Goal: Task Accomplishment & Management: Manage account settings

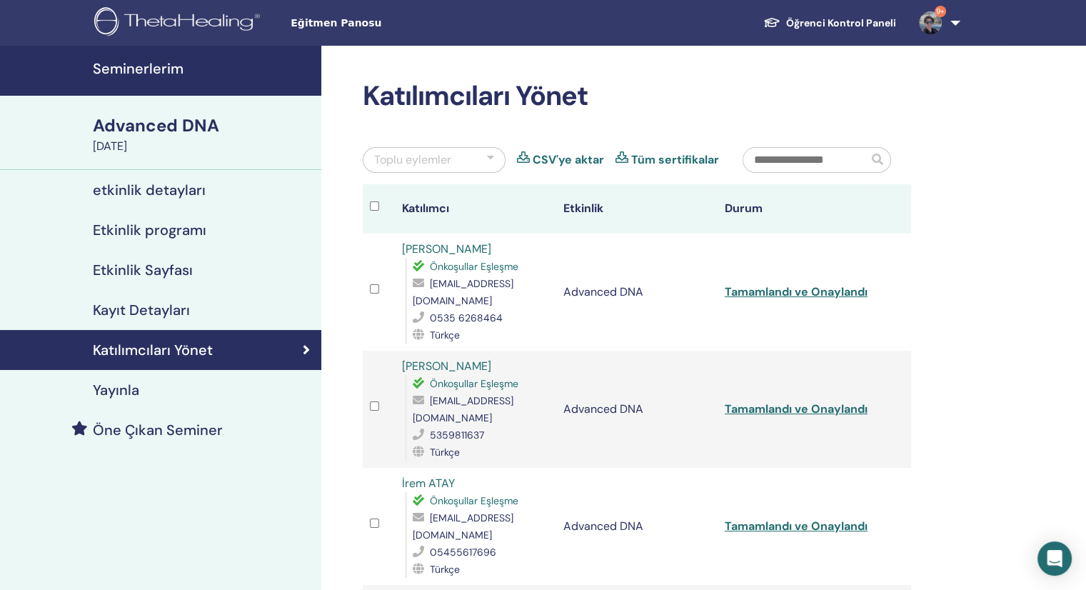
click at [813, 26] on link "Öğrenci Kontrol Paneli" at bounding box center [830, 23] width 156 height 26
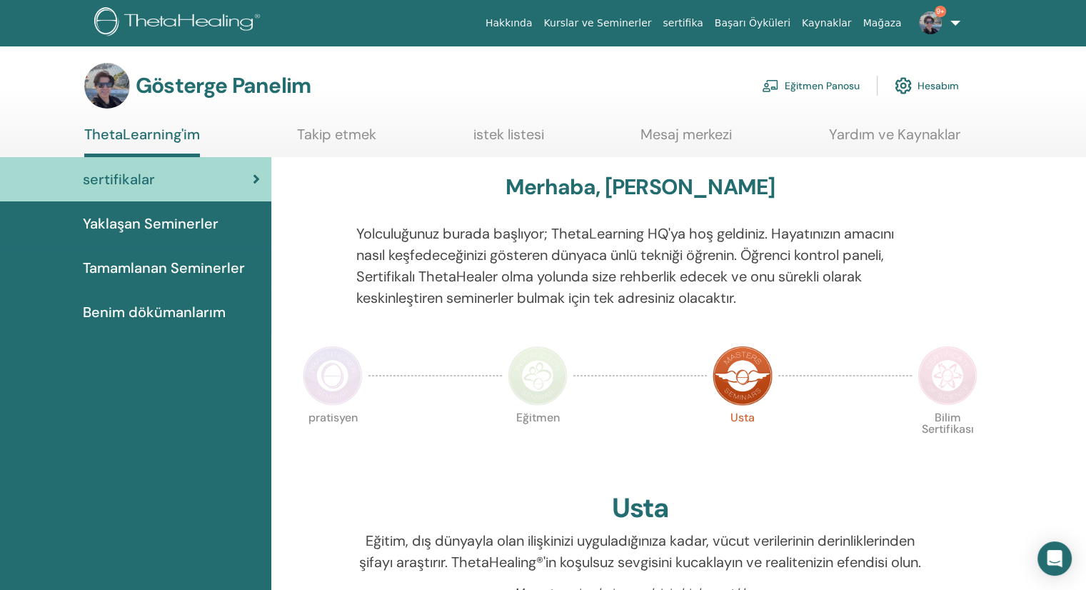
click at [828, 81] on font "Eğitmen Panosu" at bounding box center [822, 86] width 75 height 13
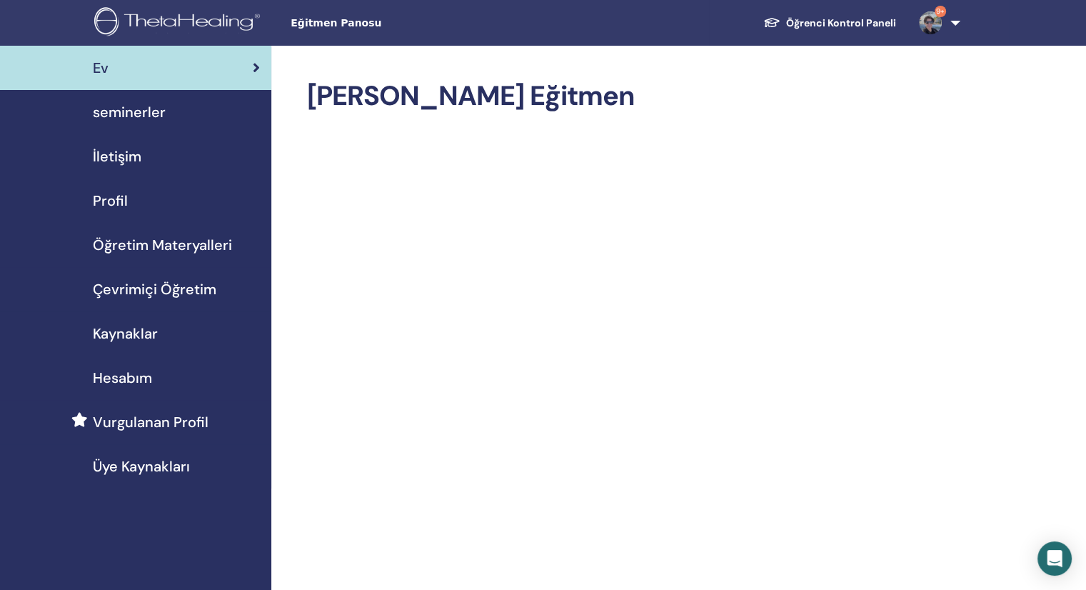
click at [807, 26] on link "Öğrenci Kontrol Paneli" at bounding box center [830, 23] width 156 height 26
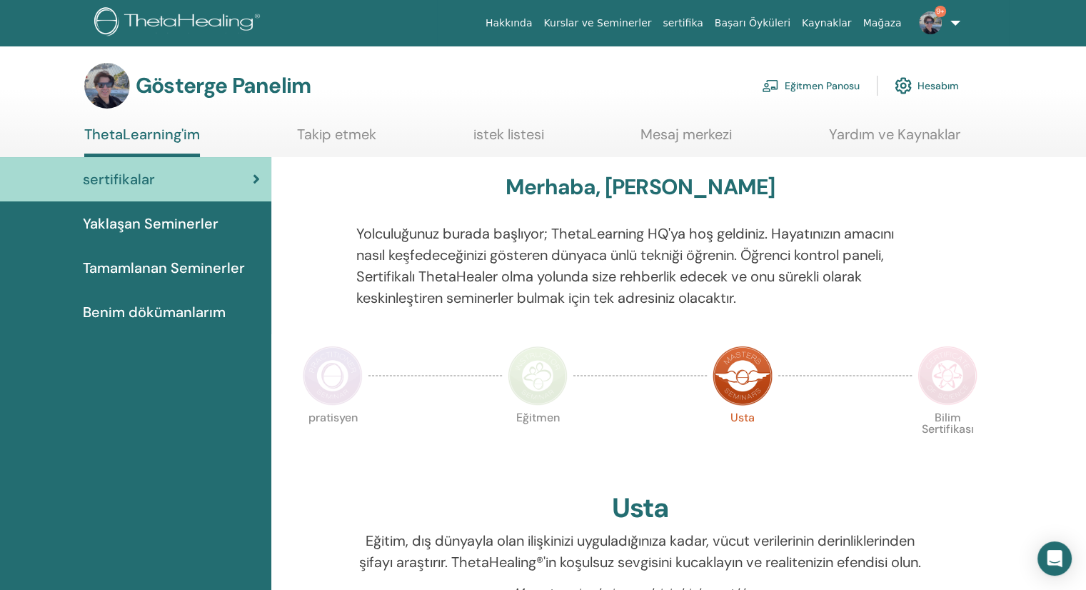
click at [790, 80] on font "Eğitmen Panosu" at bounding box center [822, 86] width 75 height 13
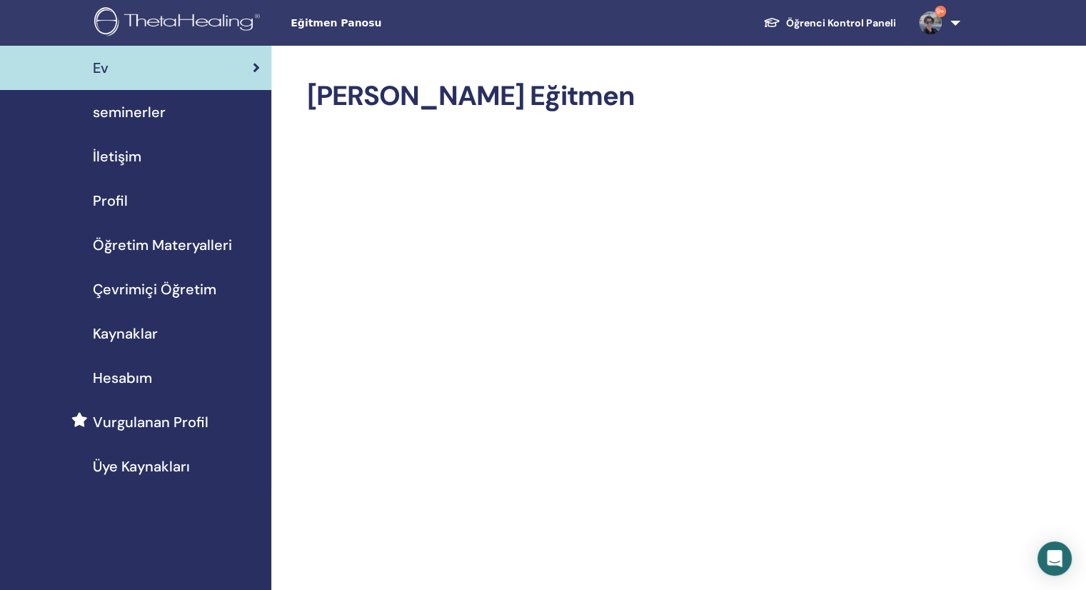
click at [156, 119] on span "seminerler" at bounding box center [129, 111] width 73 height 21
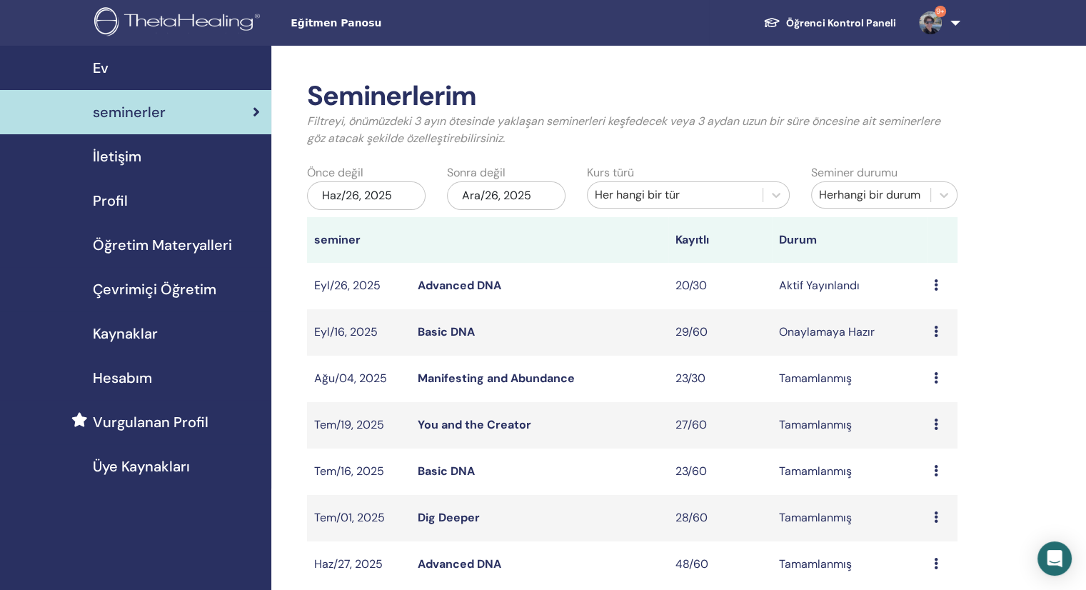
click at [454, 285] on link "Advanced DNA" at bounding box center [460, 285] width 84 height 15
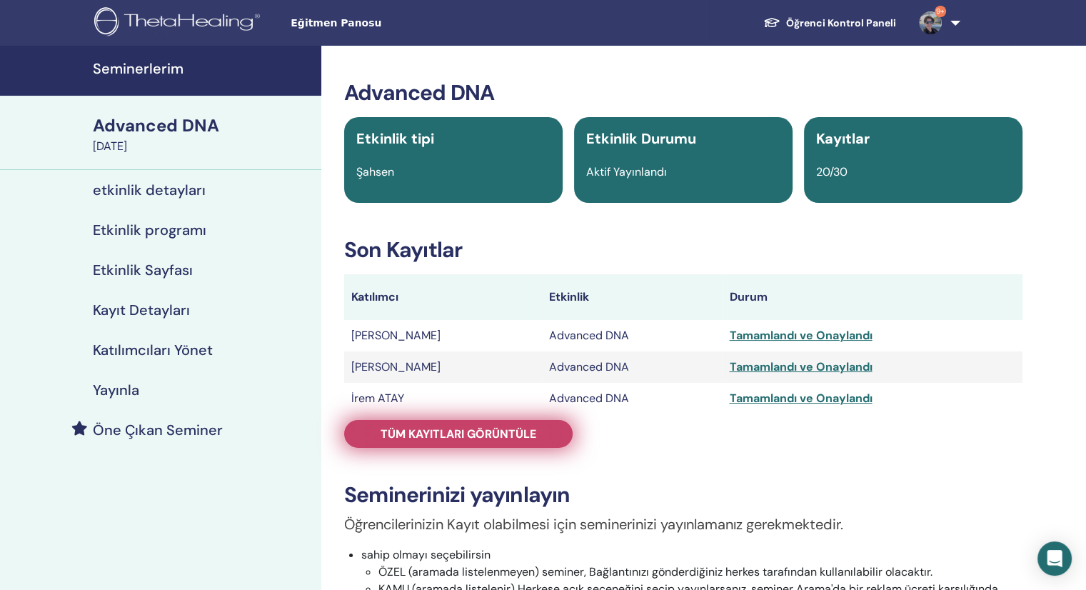
click at [471, 436] on span "Tüm kayıtları görüntüle" at bounding box center [459, 433] width 156 height 15
